Goal: Task Accomplishment & Management: Manage account settings

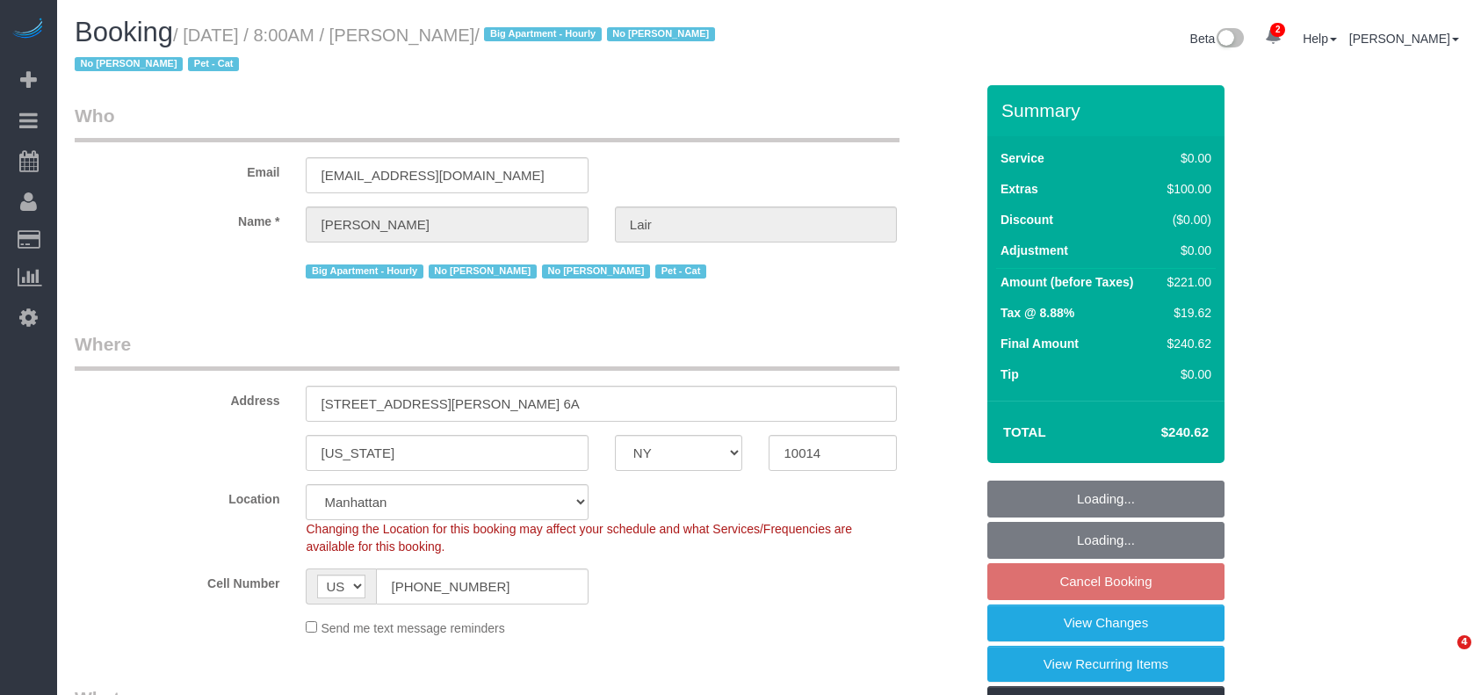
select select "NY"
select select "number:89"
select select "number:90"
select select "number:13"
select select "number:7"
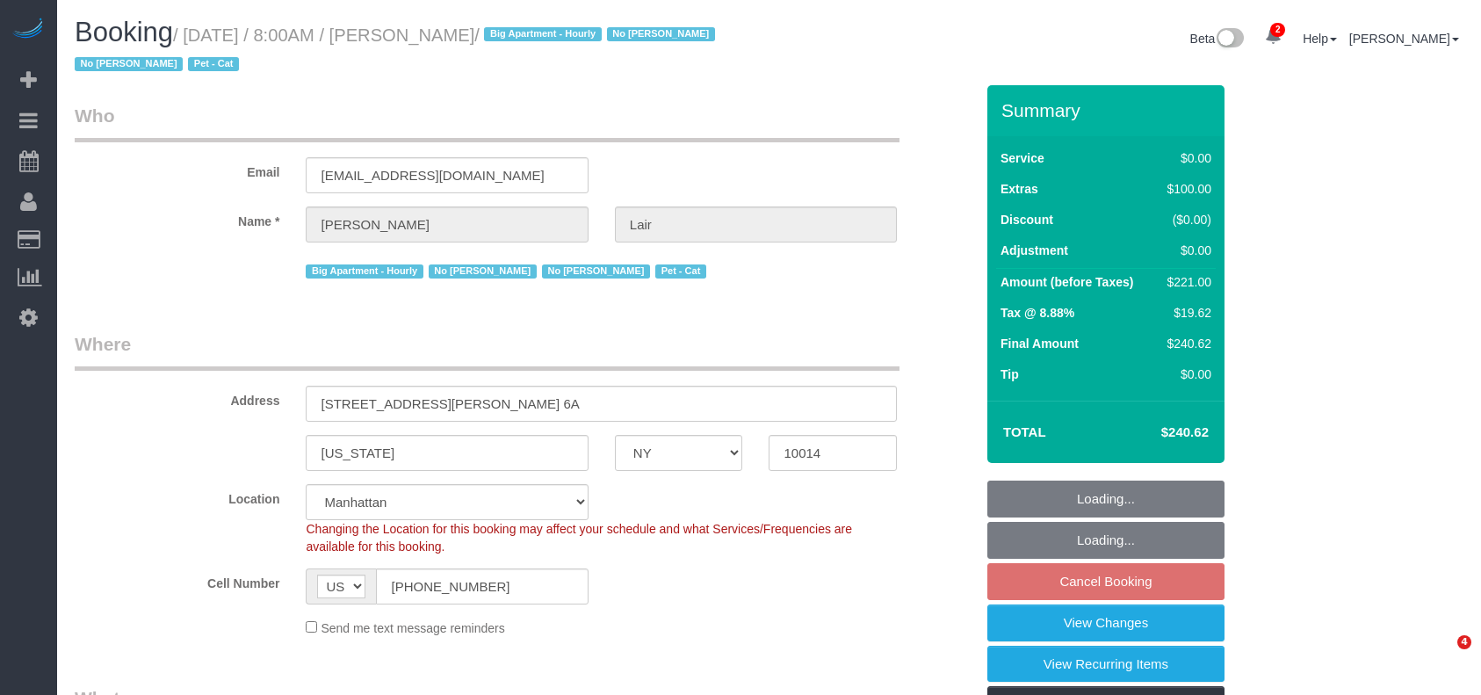
select select "object:911"
select select "spot1"
select select "1"
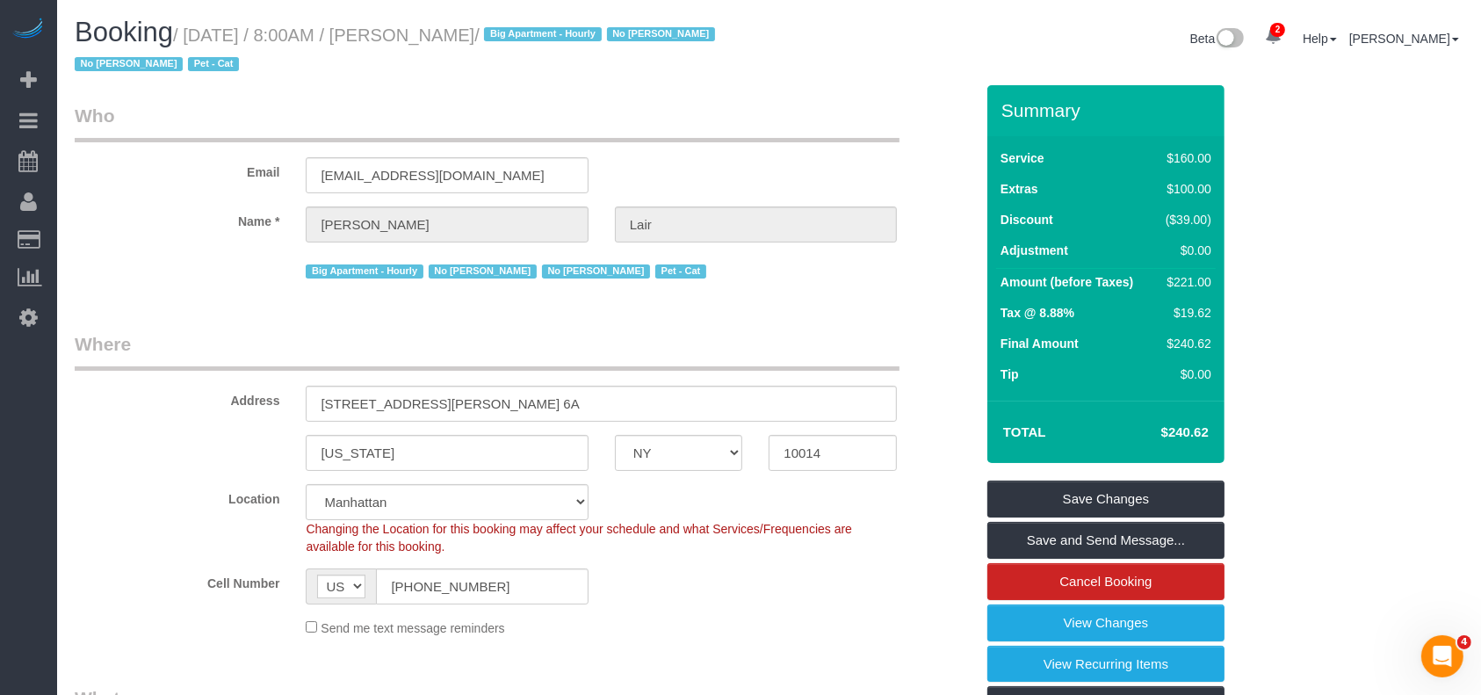
drag, startPoint x: 195, startPoint y: 33, endPoint x: 480, endPoint y: 30, distance: 284.7
click at [480, 30] on small "/ [DATE] / 8:00AM / [PERSON_NAME] / Big Apartment - Hourly No [PERSON_NAME] No …" at bounding box center [398, 49] width 646 height 49
copy small "[DATE] / 8:00AM / [PERSON_NAME]"
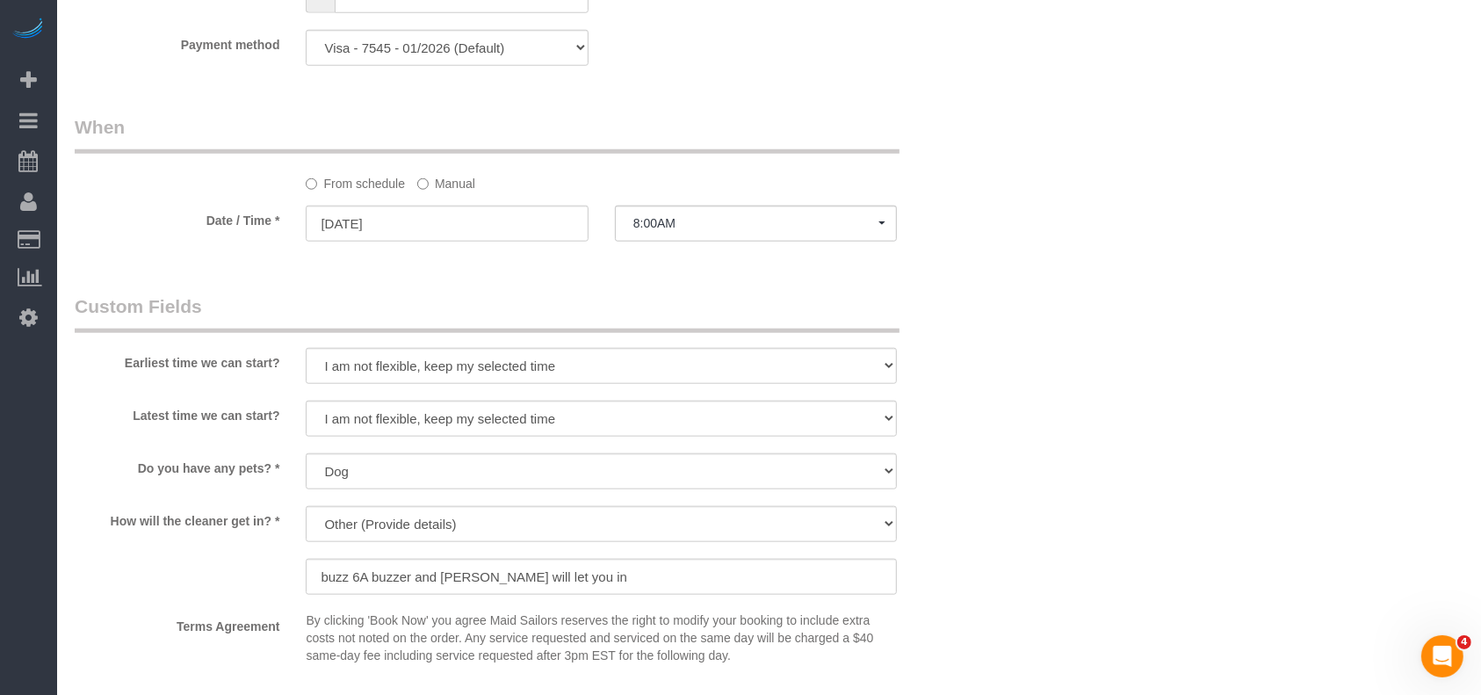
scroll to position [1991, 0]
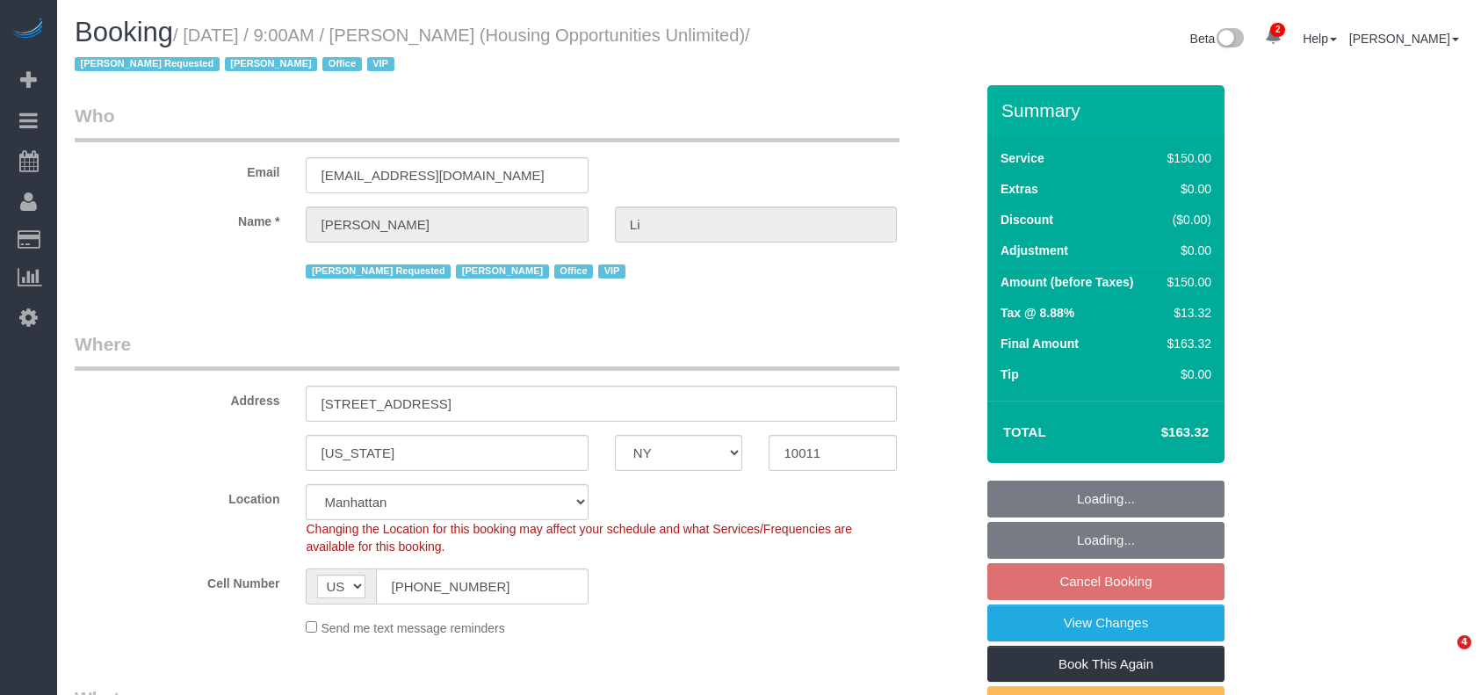
select select "NY"
select select "150"
select select "string:paypal"
select select "number:89"
select select "number:90"
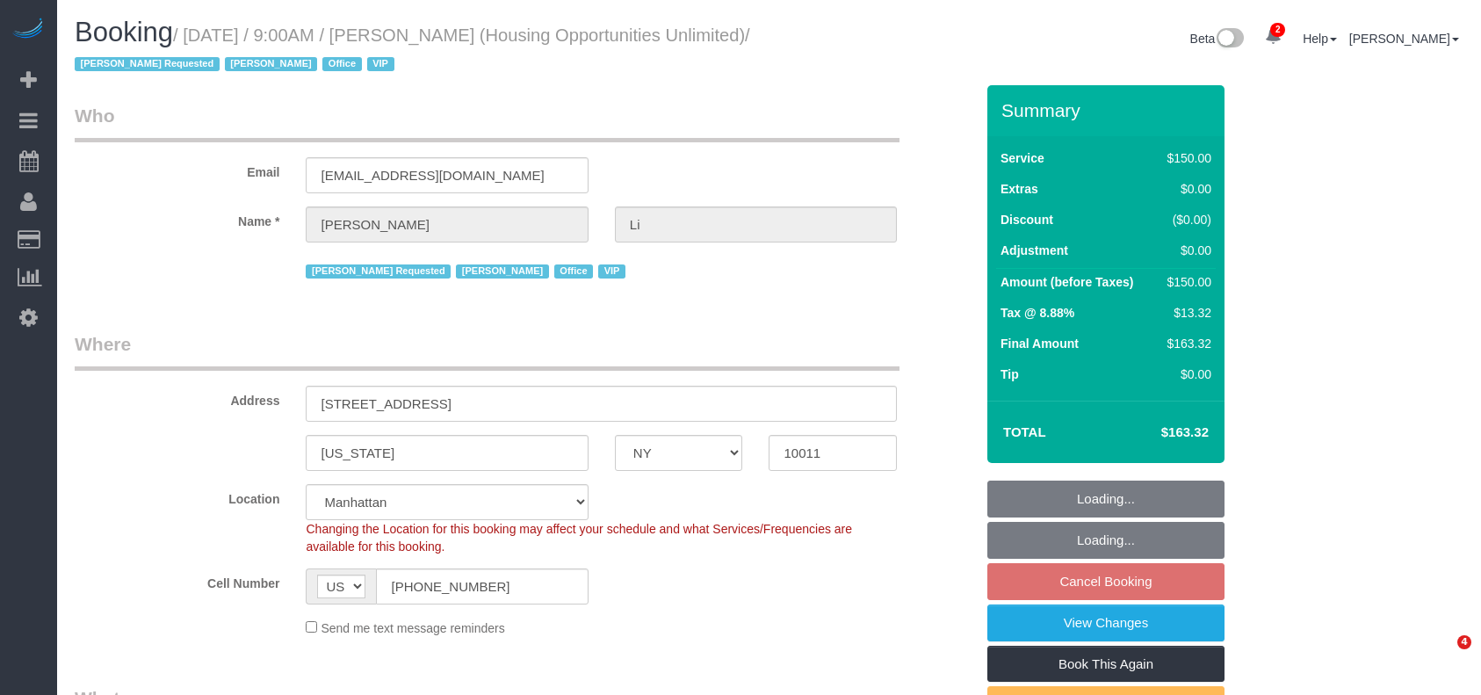
select select "number:15"
select select "number:7"
select select "54898"
select select "spot62"
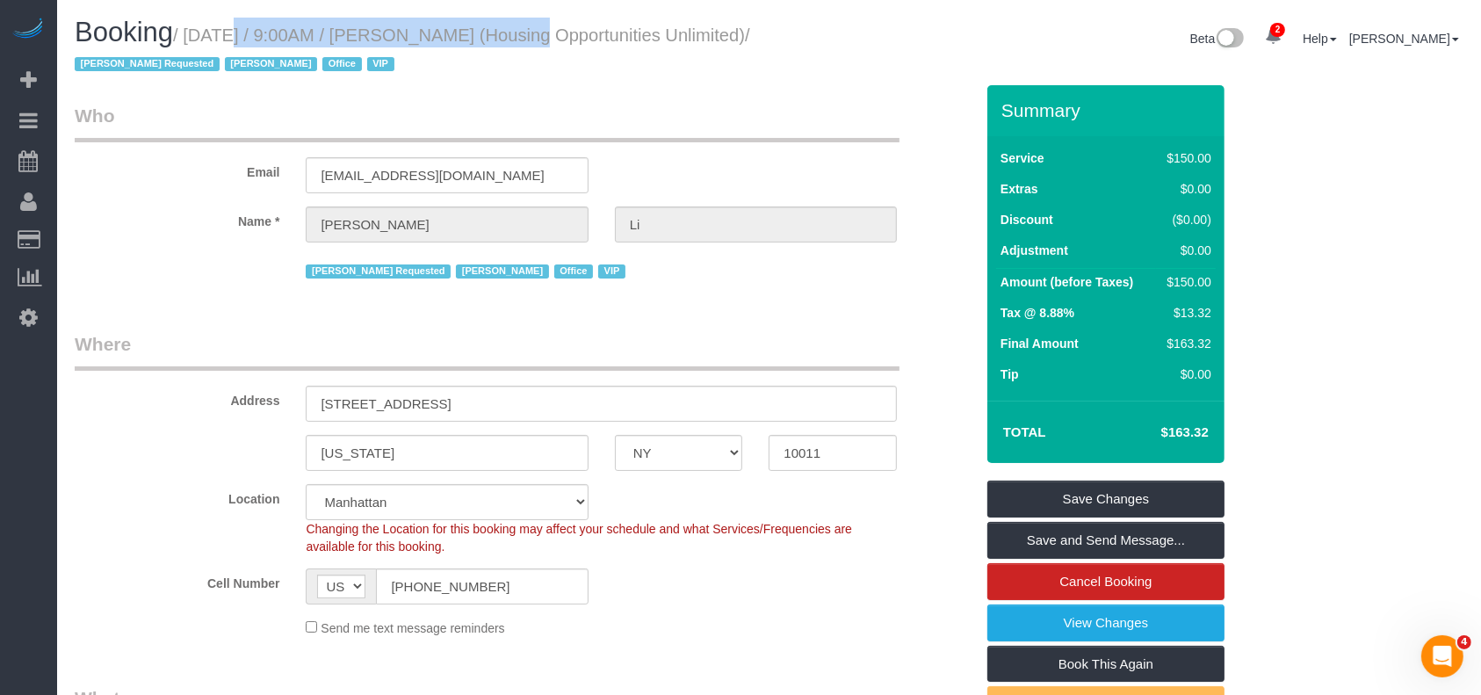
drag, startPoint x: 198, startPoint y: 33, endPoint x: 478, endPoint y: 28, distance: 280.4
click at [478, 28] on small "/ August 26, 2025 / 9:00AM / Henry Li (Housing Opportunities Unlimited) / Anett…" at bounding box center [413, 49] width 676 height 49
drag, startPoint x: 541, startPoint y: 109, endPoint x: 429, endPoint y: 98, distance: 113.1
click at [541, 109] on legend "Who" at bounding box center [487, 123] width 825 height 40
drag, startPoint x: 192, startPoint y: 41, endPoint x: 476, endPoint y: 24, distance: 284.4
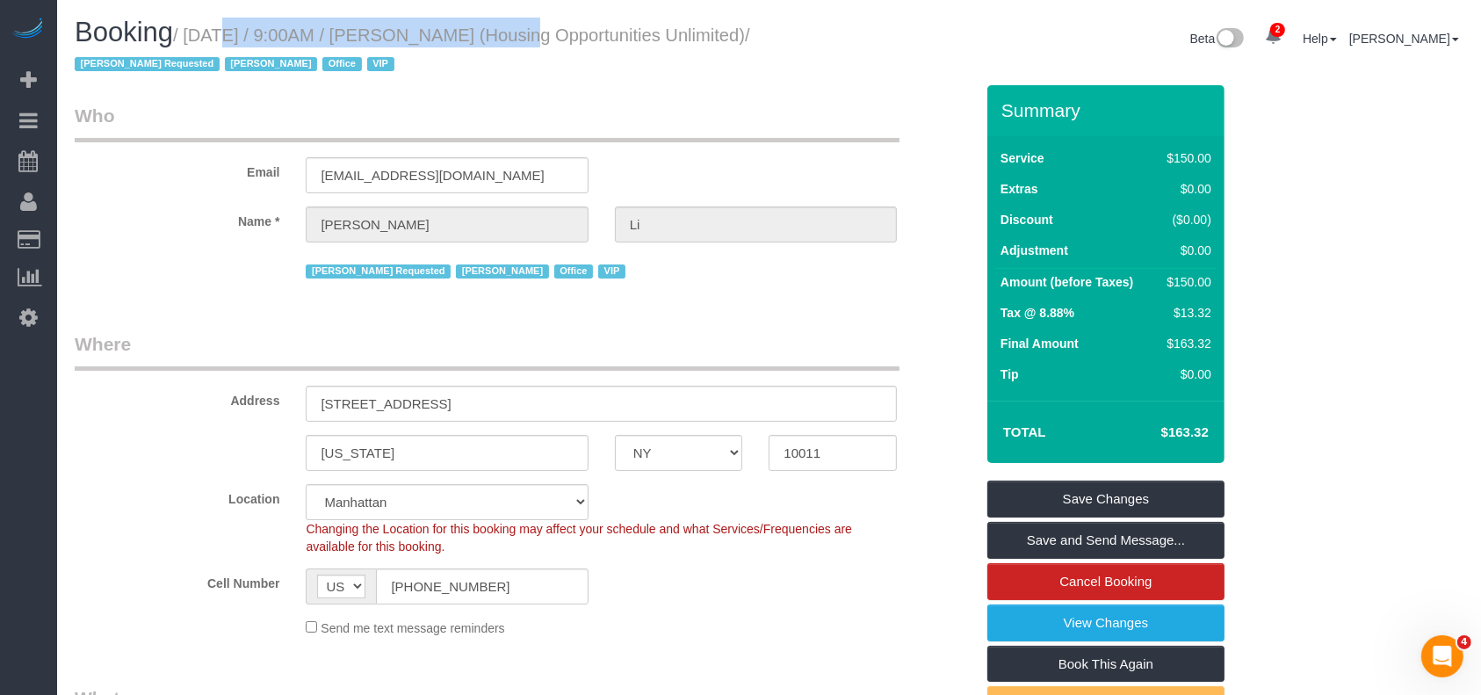
click at [476, 24] on h1 "Booking / August 26, 2025 / 9:00AM / Henry Li (Housing Opportunities Unlimited)…" at bounding box center [416, 48] width 682 height 60
copy small "August 26, 2025 / 9:00AM / Henry Li"
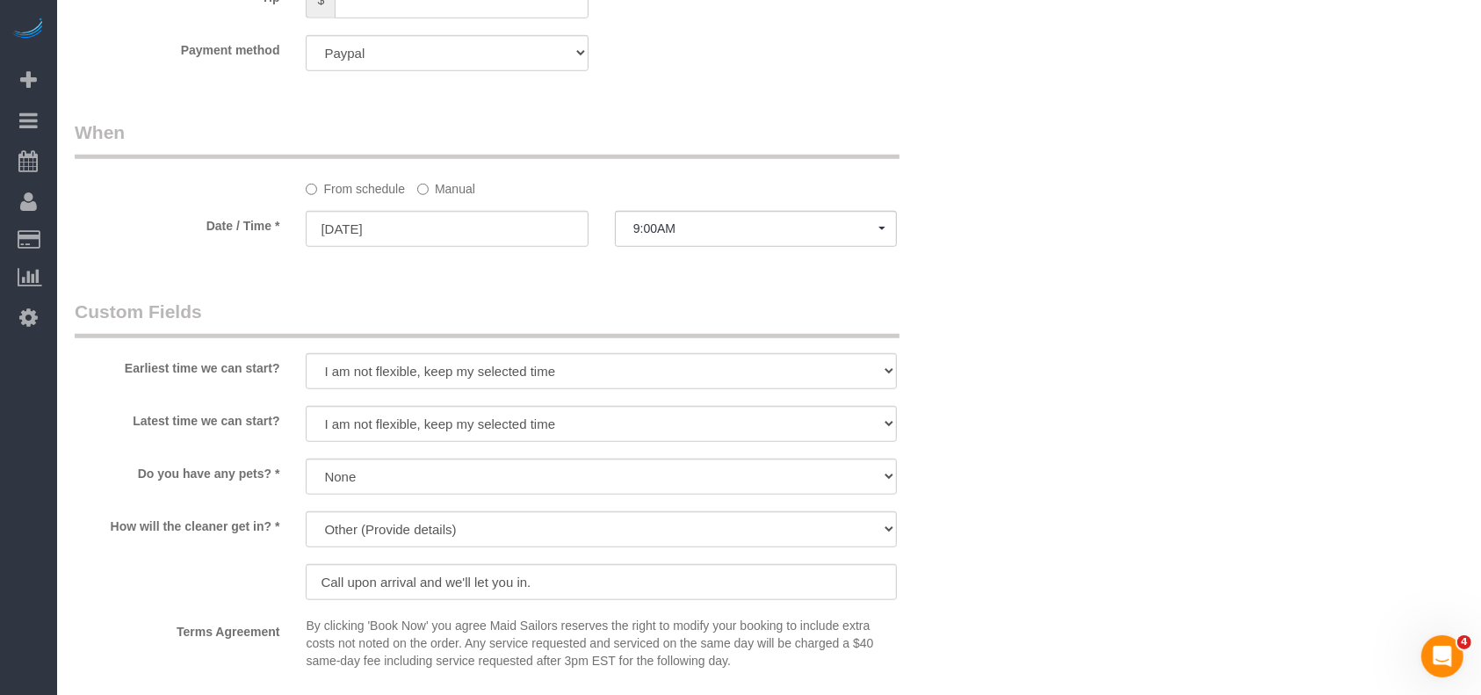
scroll to position [1874, 0]
